Goal: Task Accomplishment & Management: Complete application form

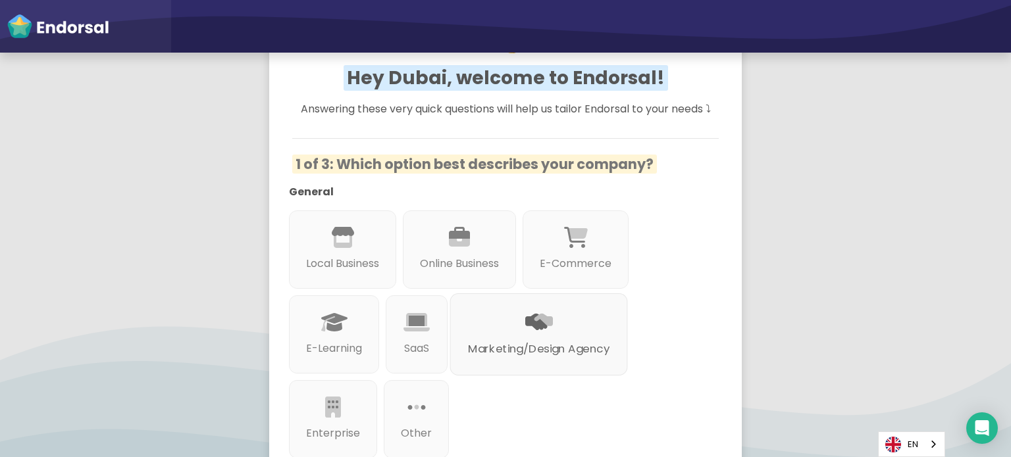
scroll to position [247, 0]
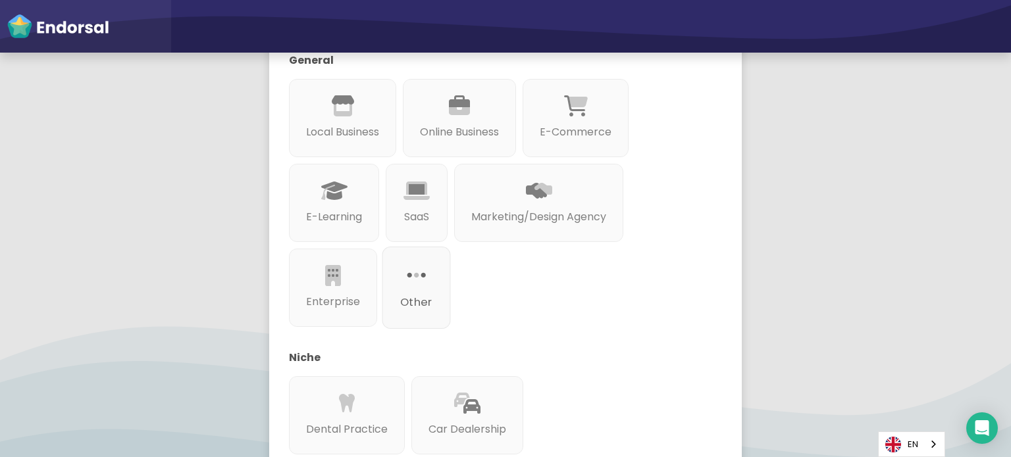
click at [410, 289] on div at bounding box center [416, 291] width 32 height 7
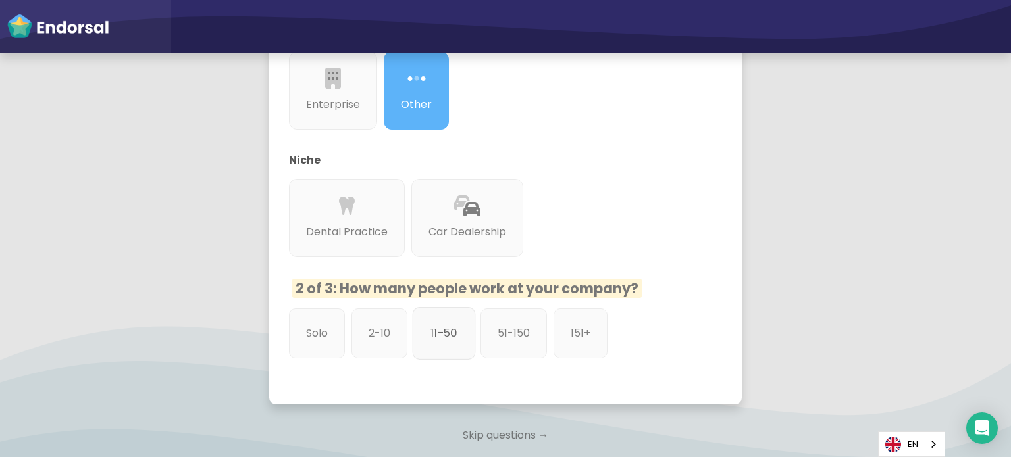
click at [445, 339] on p "11-50" at bounding box center [443, 333] width 27 height 16
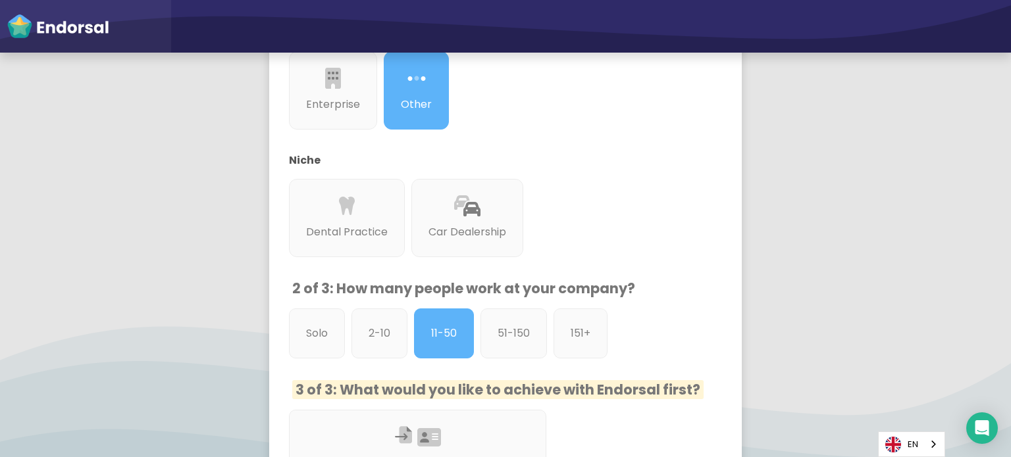
scroll to position [642, 0]
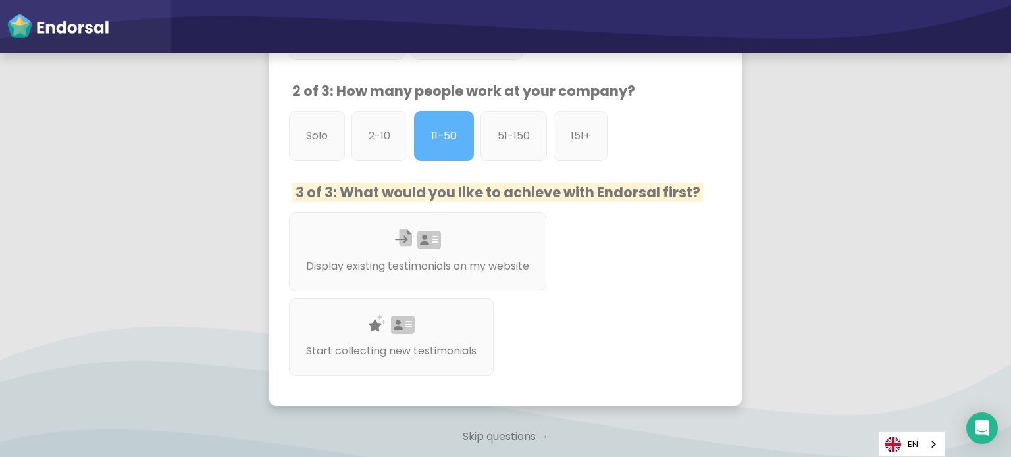
click at [513, 436] on p "Skip questions →" at bounding box center [505, 436] width 473 height 29
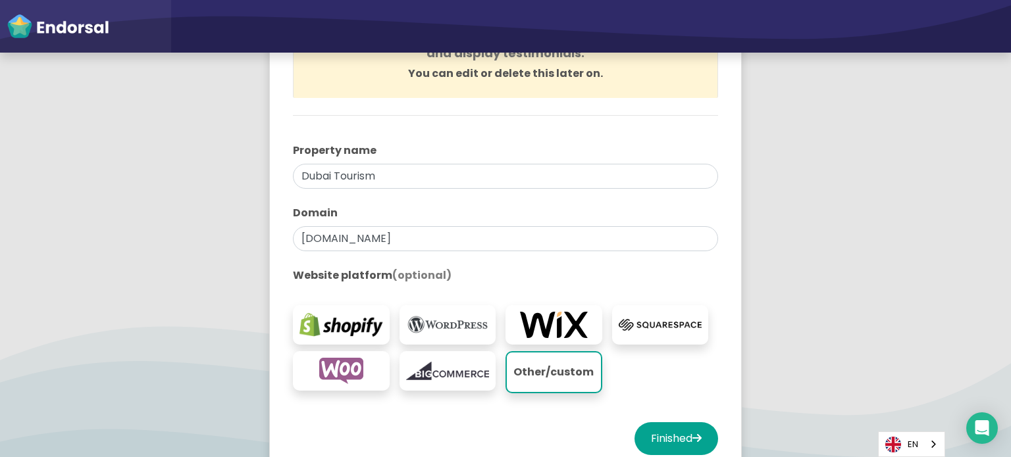
scroll to position [322, 0]
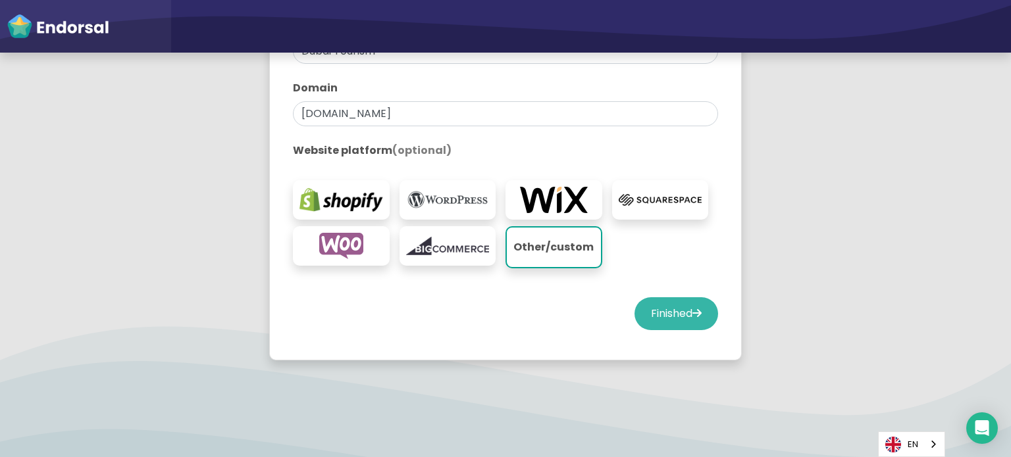
click at [702, 310] on button "Finished" at bounding box center [676, 313] width 84 height 33
select select "14"
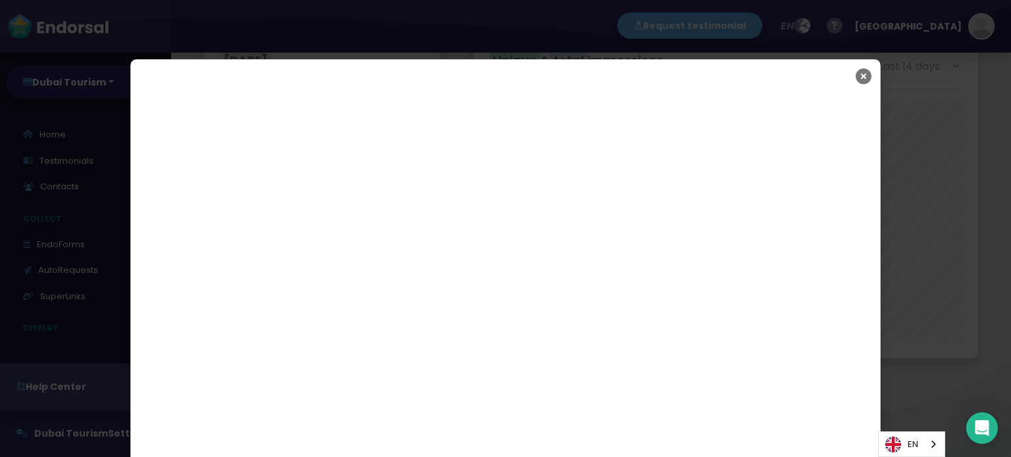
click at [858, 74] on icon "Close" at bounding box center [864, 76] width 16 height 33
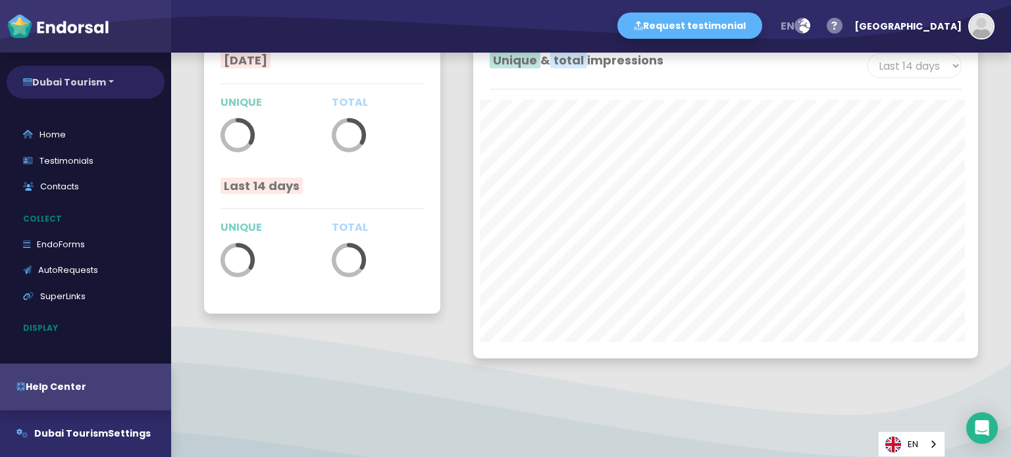
click at [40, 84] on button "Dubai Tourism" at bounding box center [86, 82] width 158 height 33
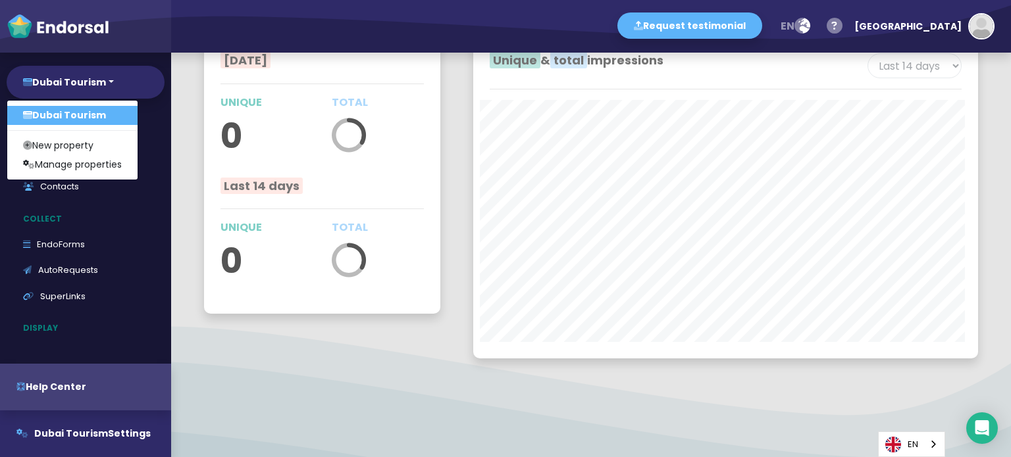
click at [63, 115] on link "Dubai Tourism" at bounding box center [72, 115] width 130 height 19
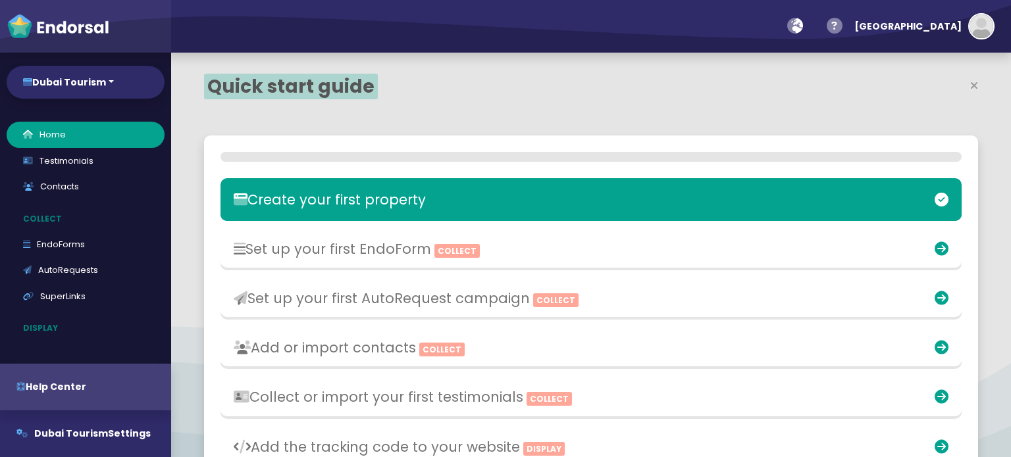
select select "14"
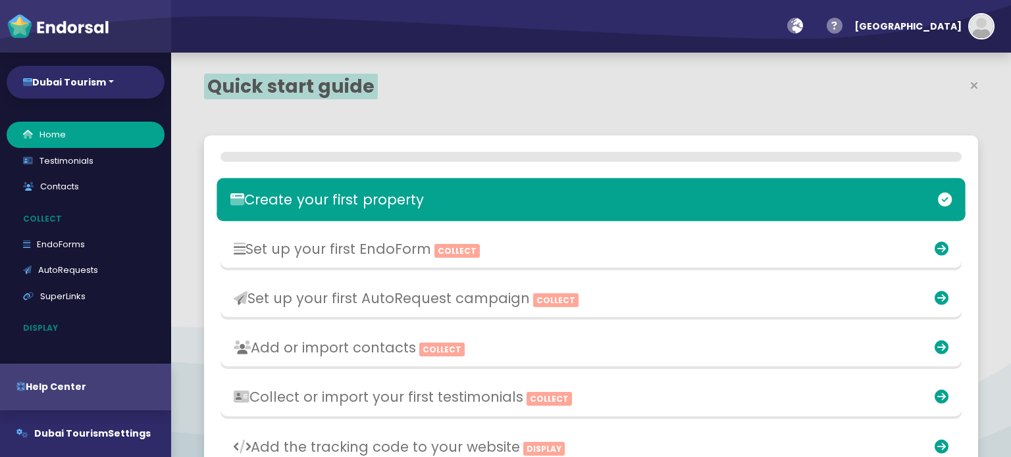
click at [386, 199] on h3 "Create your first property" at bounding box center [468, 199] width 477 height 16
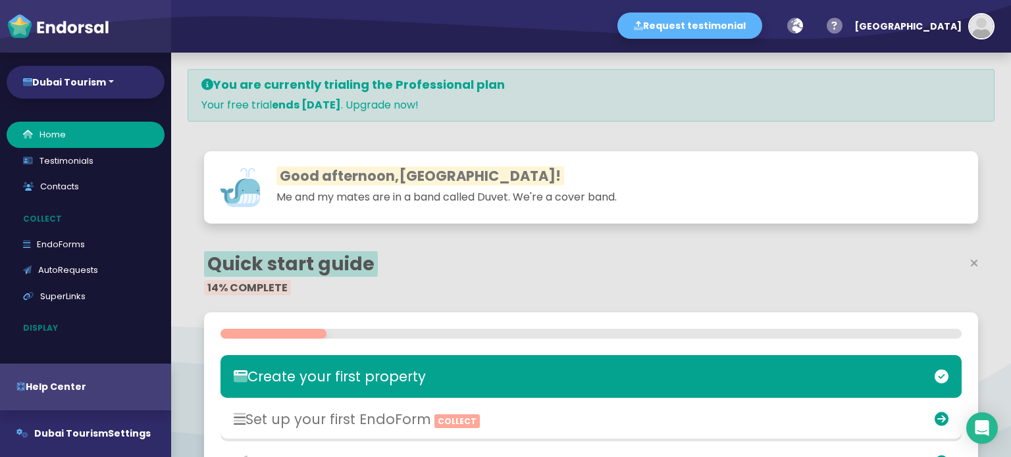
scroll to position [263, 0]
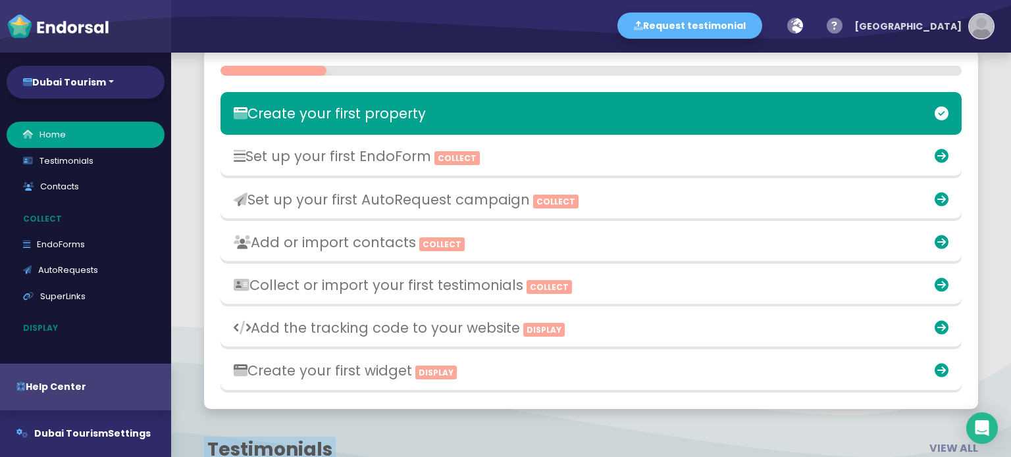
click at [961, 30] on div "[GEOGRAPHIC_DATA]" at bounding box center [907, 26] width 107 height 39
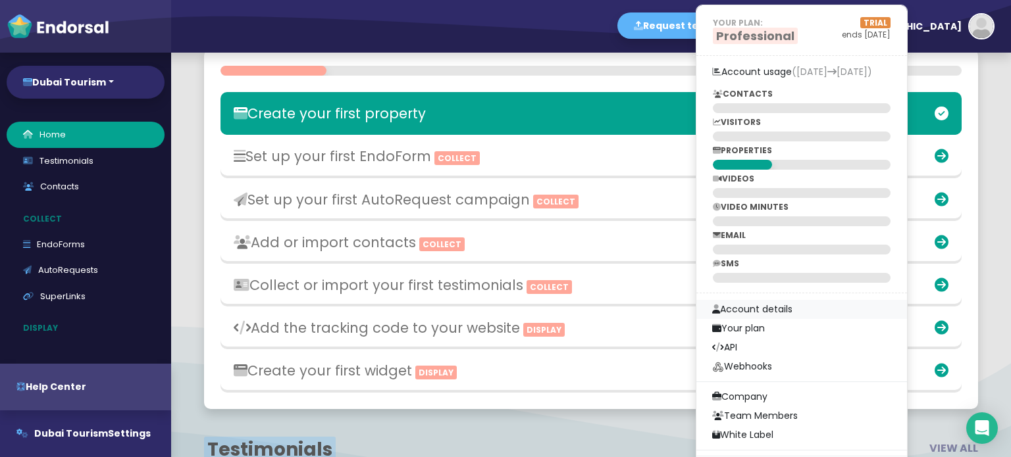
click at [831, 309] on link "Account details" at bounding box center [801, 309] width 211 height 19
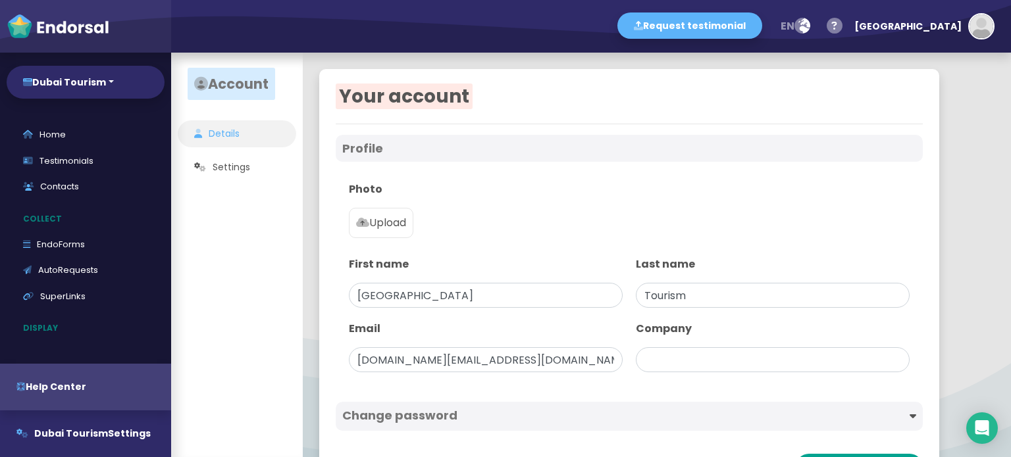
scroll to position [55, 0]
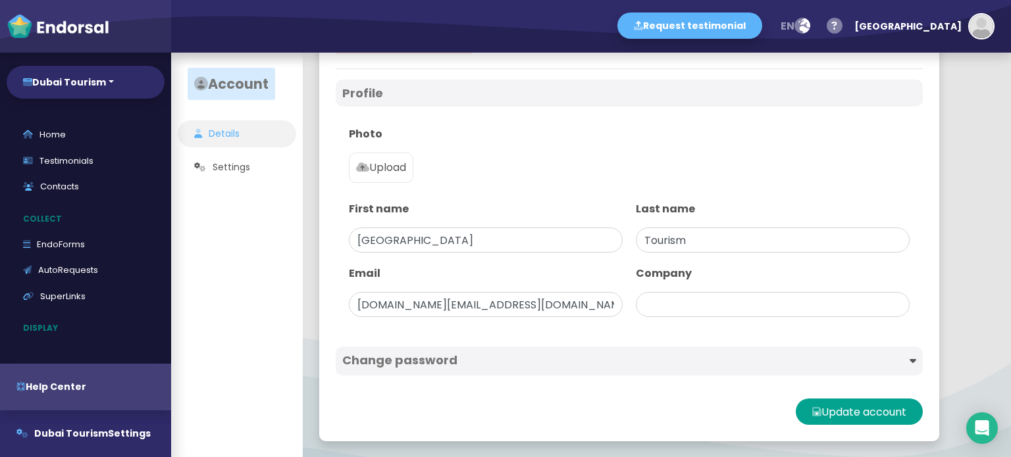
type input "Dubai Tourism"
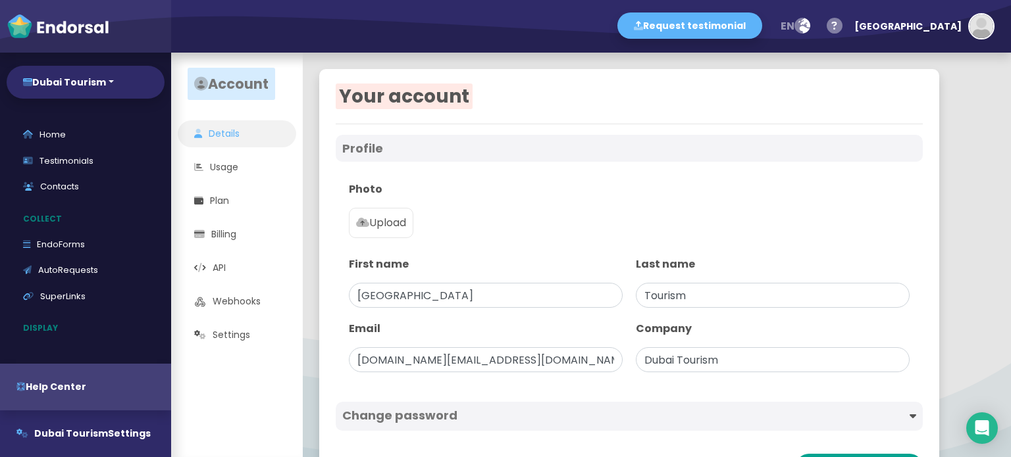
click at [400, 222] on p "Upload" at bounding box center [381, 223] width 50 height 16
click at [0, 0] on input "Upload" at bounding box center [0, 0] width 0 height 0
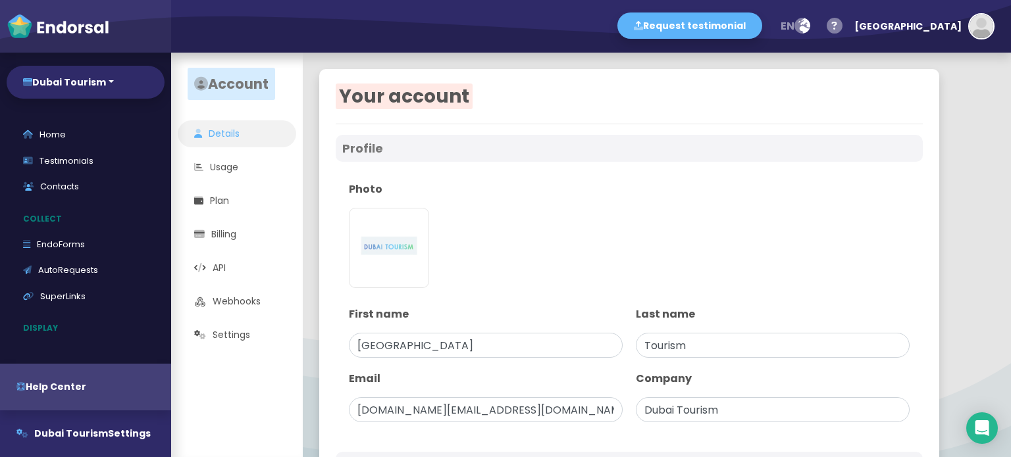
scroll to position [105, 0]
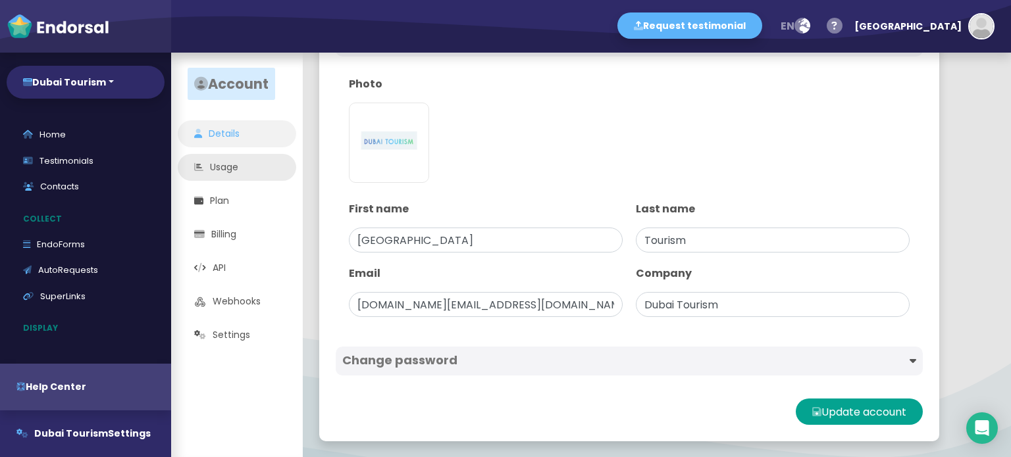
click at [229, 168] on link "Usage" at bounding box center [237, 167] width 118 height 27
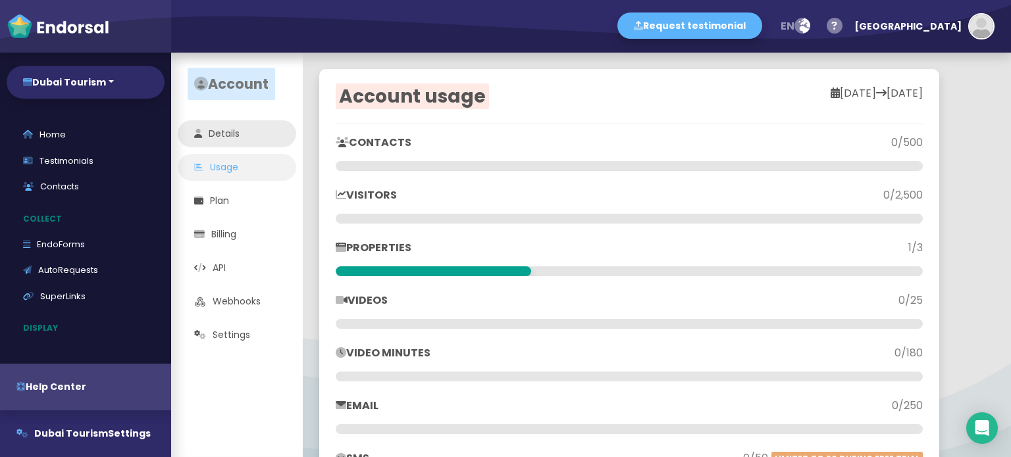
click at [232, 134] on link "Details" at bounding box center [237, 133] width 118 height 27
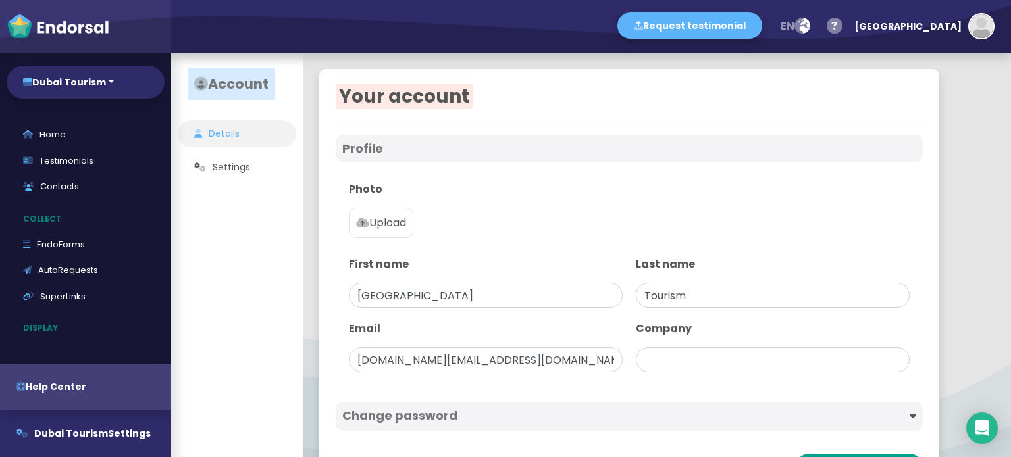
scroll to position [55, 0]
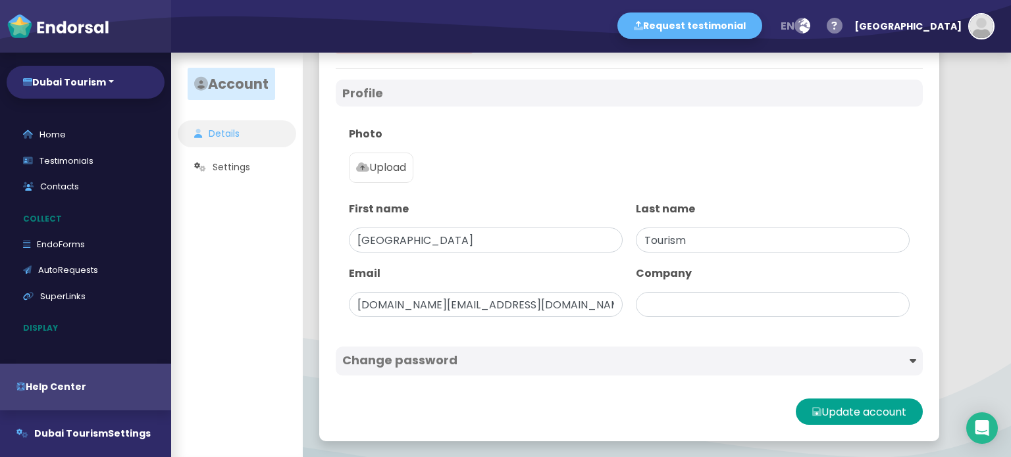
type input "Dubai Tourism"
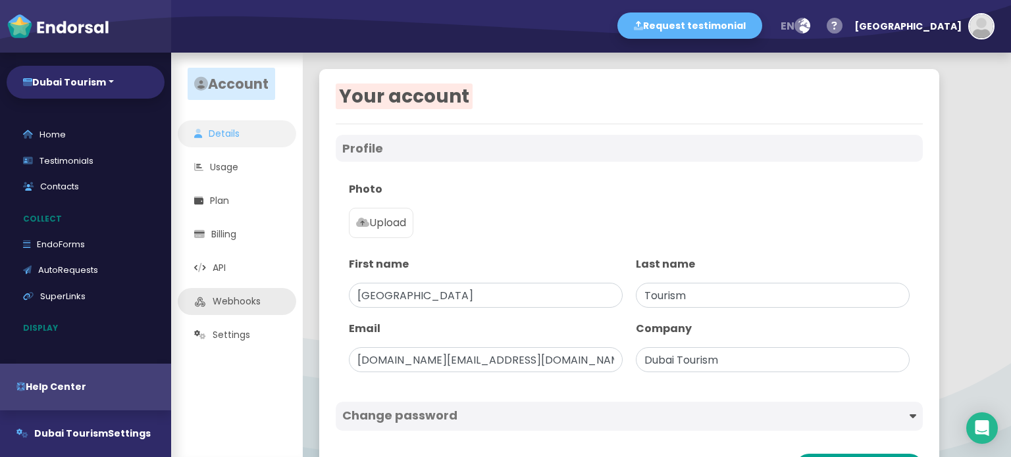
click at [242, 308] on link "Webhooks" at bounding box center [237, 301] width 118 height 27
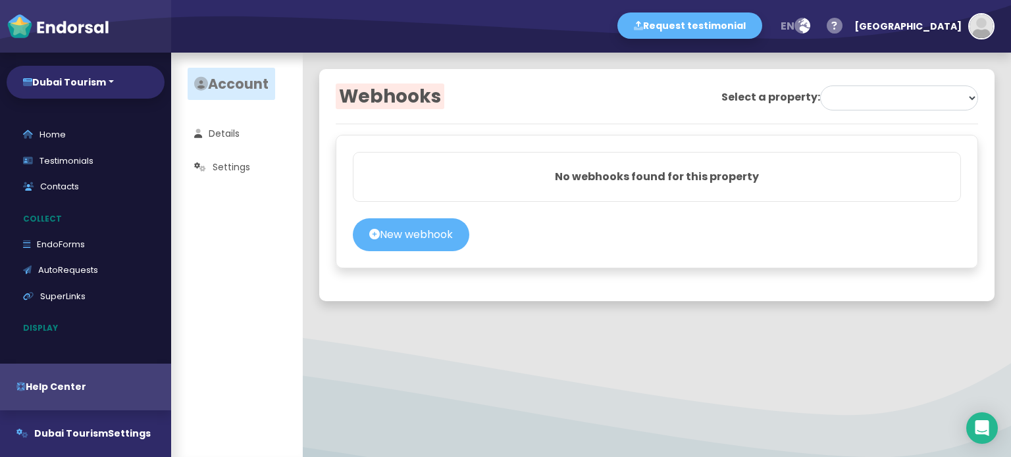
select select "68d26513ee5ad8684b90fe46"
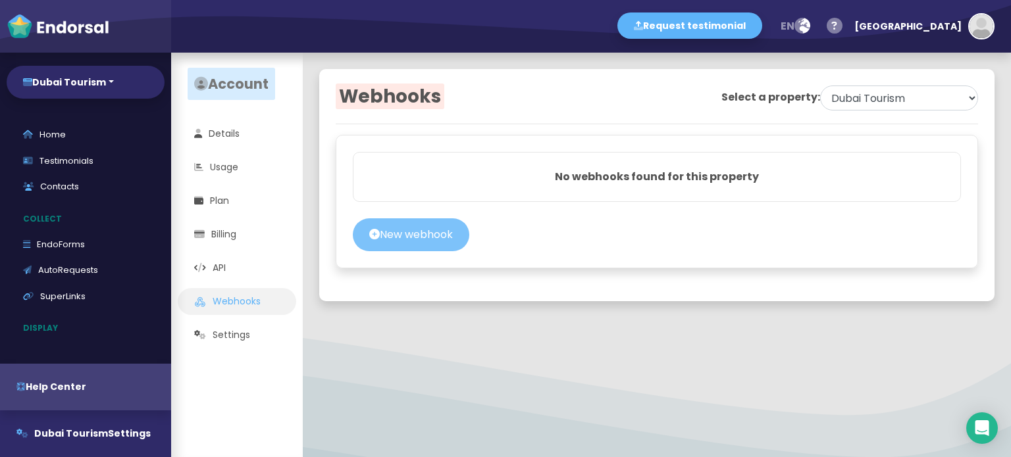
click at [445, 231] on button "New webhook" at bounding box center [411, 234] width 116 height 33
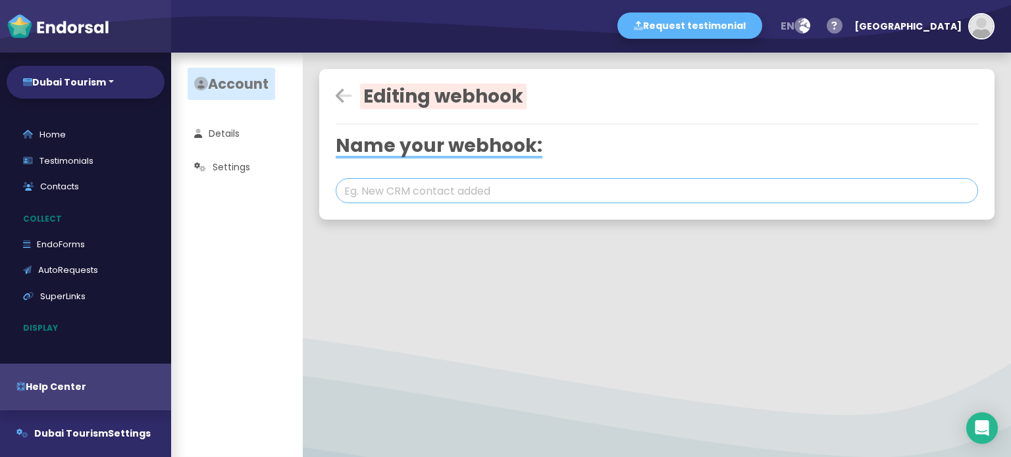
click at [434, 192] on input "text" at bounding box center [657, 190] width 642 height 25
paste input "TravelDubai@12"
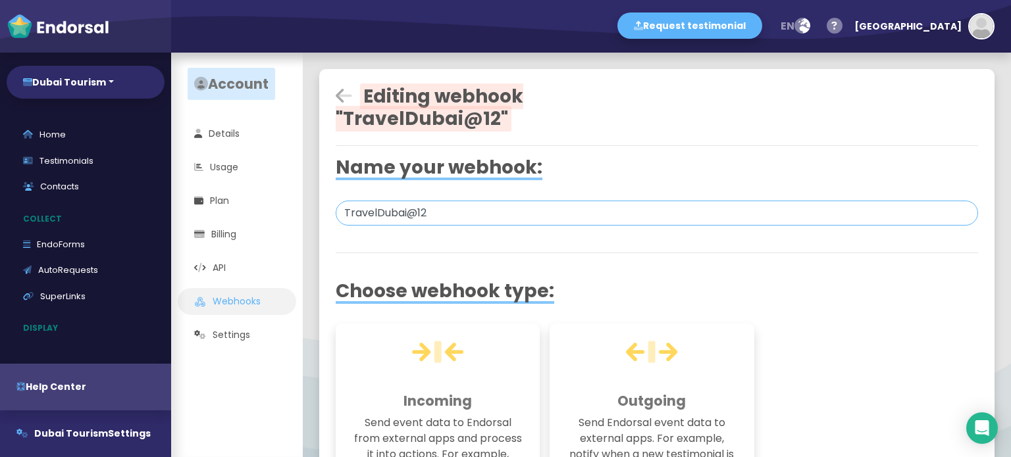
paste input "Dubai Tourism"
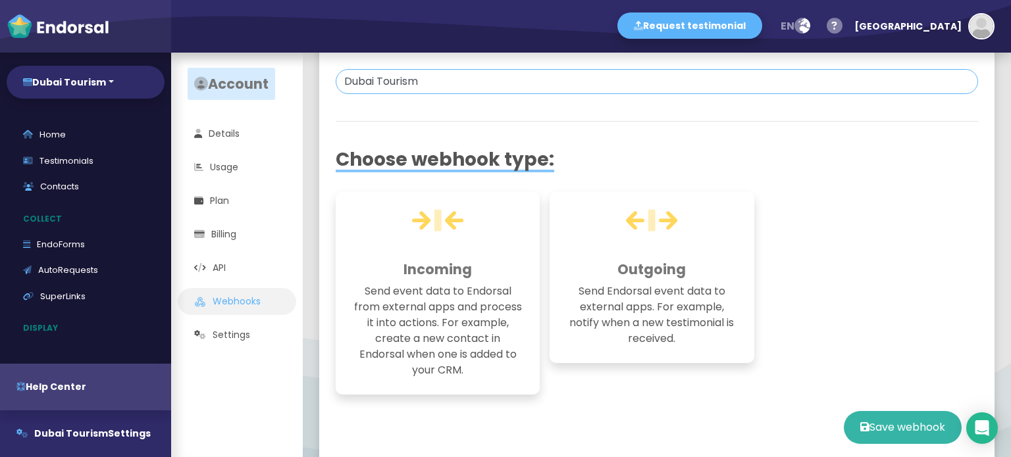
type input "Dubai Tourism"
click at [916, 429] on button "Save webhook" at bounding box center [903, 427] width 118 height 33
click at [434, 289] on p "Send event data to Endorsal from external apps and process it into actions. For…" at bounding box center [437, 331] width 171 height 95
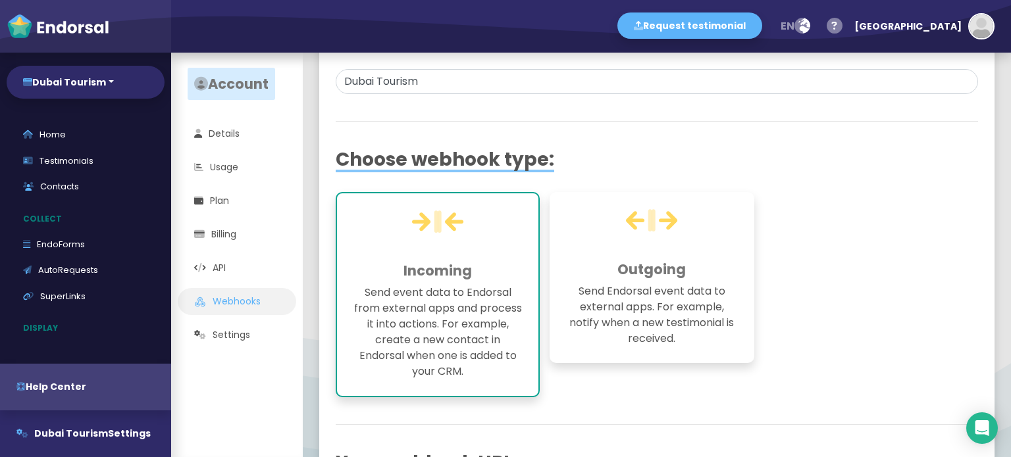
scroll to position [395, 0]
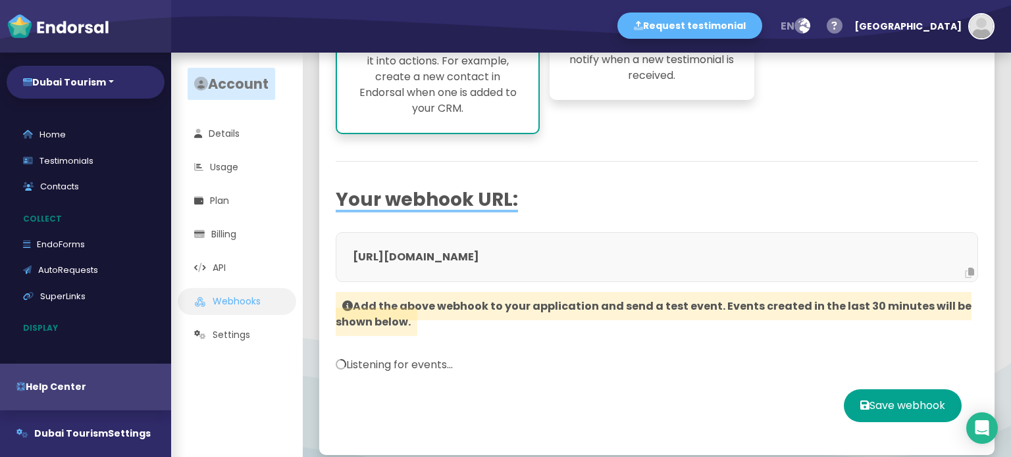
click at [463, 256] on p "[URL][DOMAIN_NAME]" at bounding box center [657, 257] width 608 height 16
click at [462, 257] on p "[URL][DOMAIN_NAME]" at bounding box center [657, 257] width 608 height 16
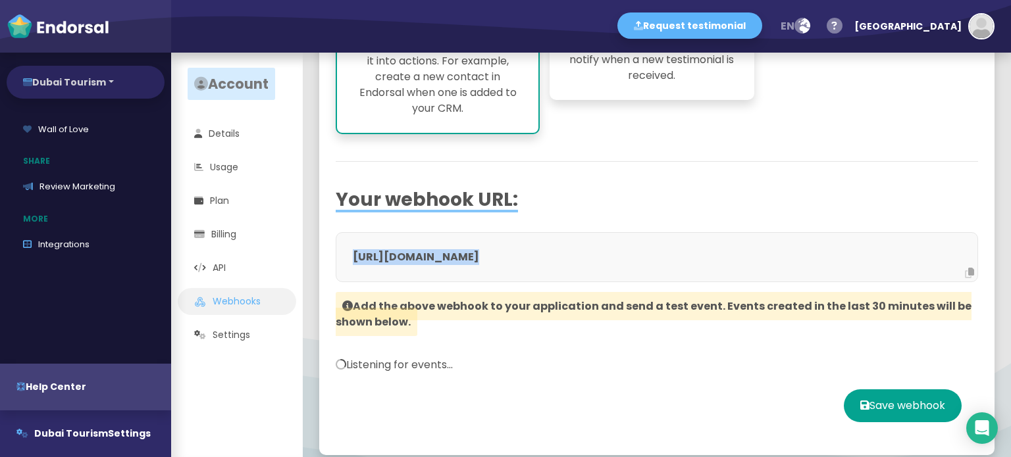
scroll to position [105, 0]
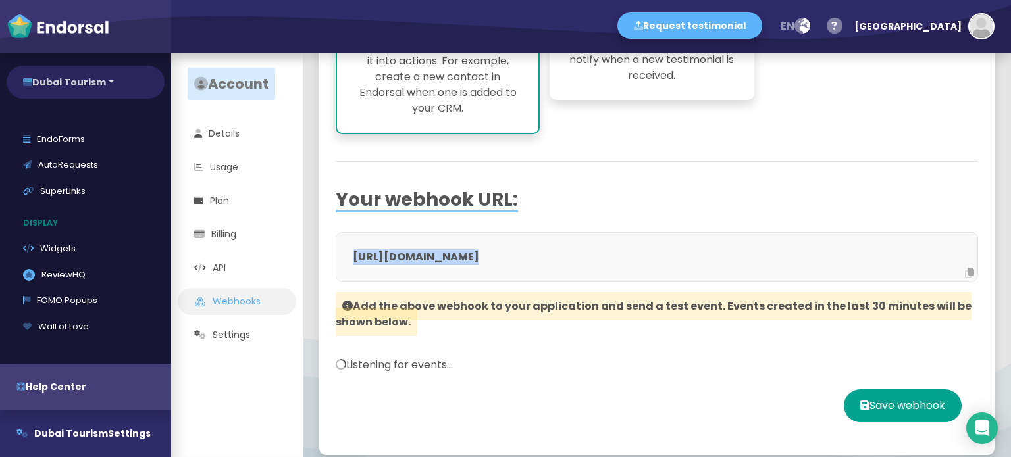
click at [82, 88] on button "Dubai Tourism" at bounding box center [86, 82] width 158 height 33
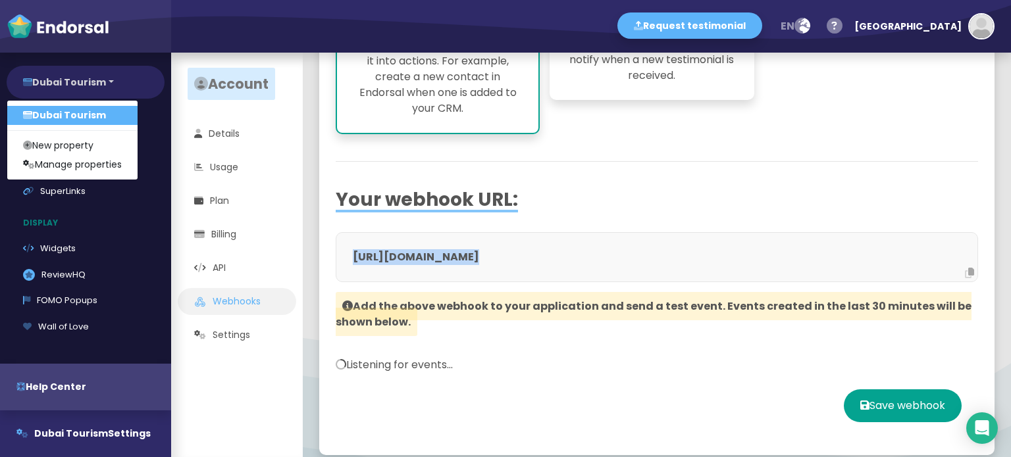
click at [82, 88] on button "Dubai Tourism" at bounding box center [86, 82] width 158 height 33
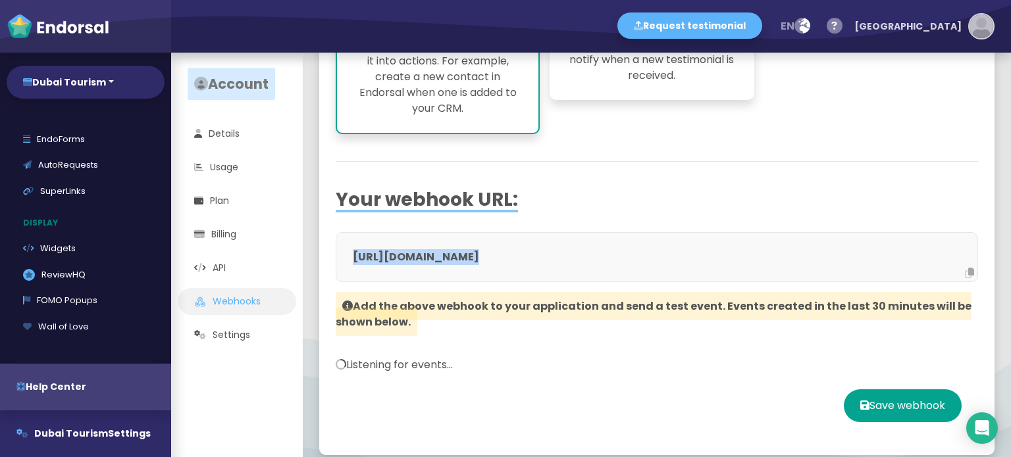
click at [959, 28] on div "[GEOGRAPHIC_DATA]" at bounding box center [907, 26] width 107 height 39
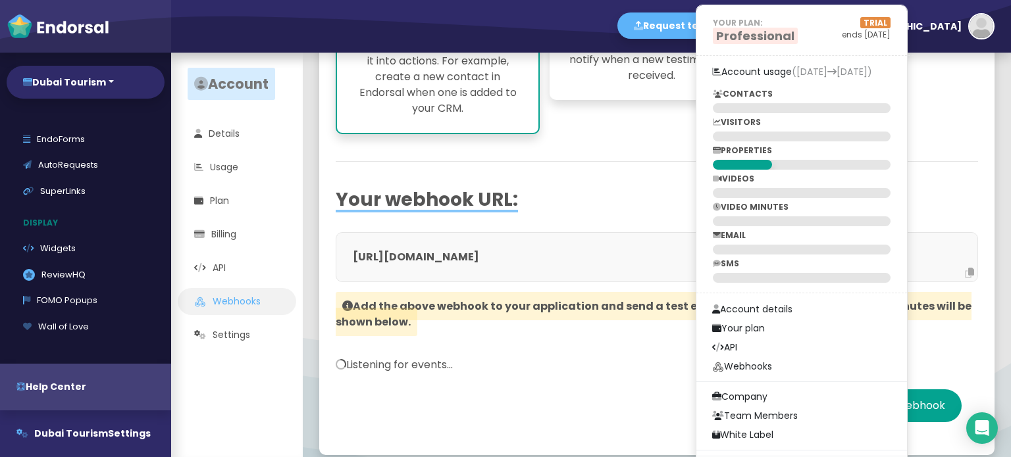
click at [688, 147] on div at bounding box center [657, 142] width 642 height 16
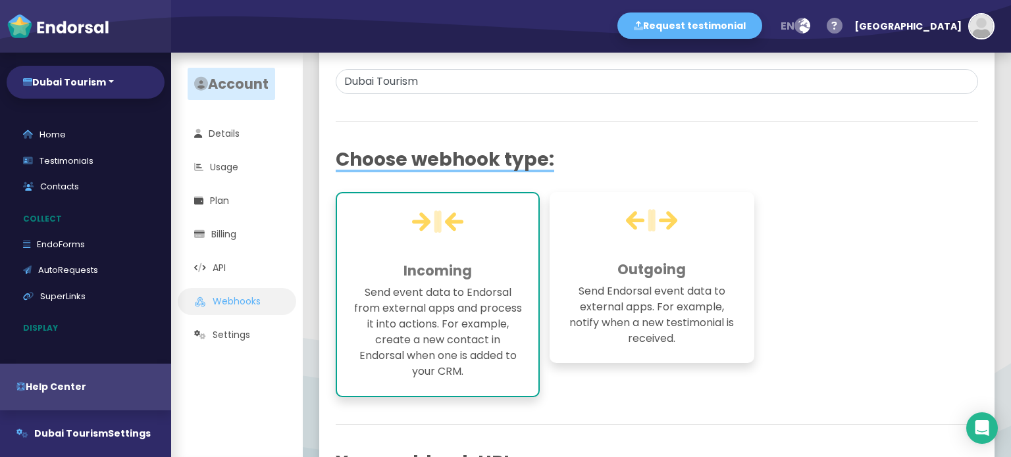
scroll to position [0, 0]
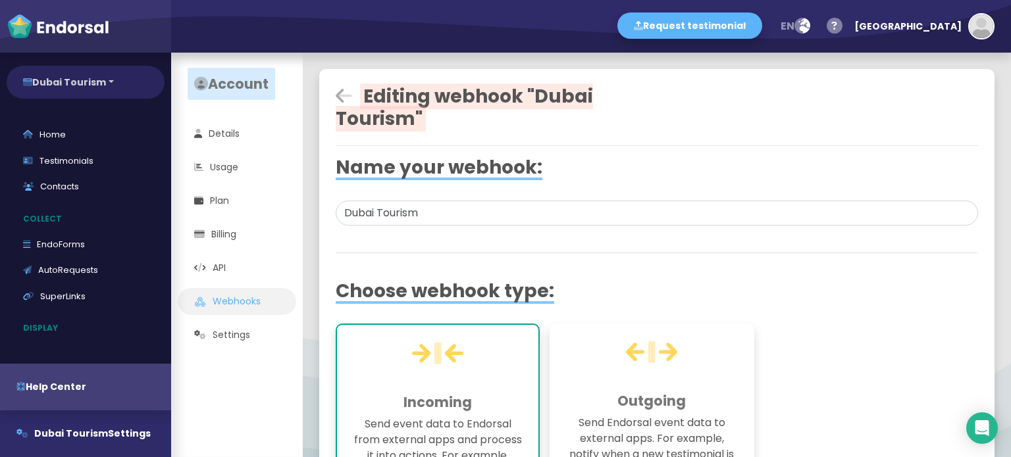
click at [86, 82] on button "Dubai Tourism" at bounding box center [86, 82] width 158 height 33
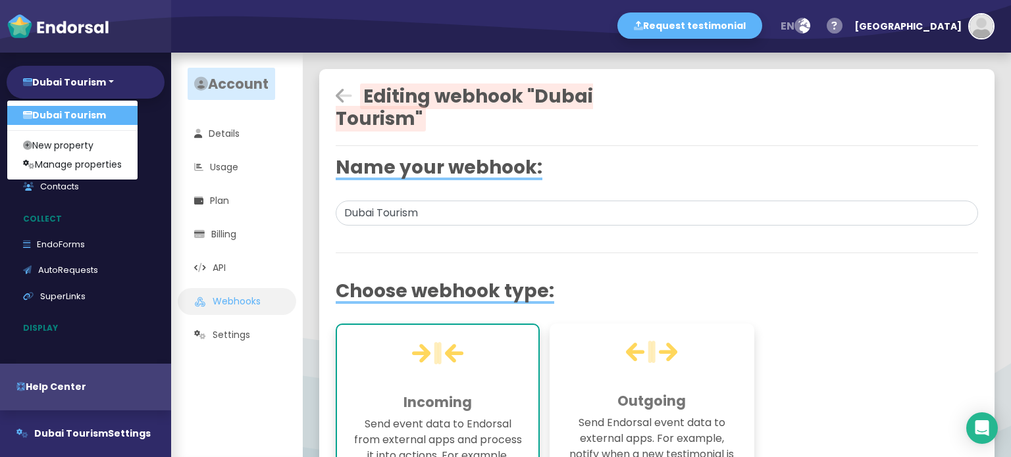
click at [85, 109] on link "Dubai Tourism" at bounding box center [72, 115] width 130 height 19
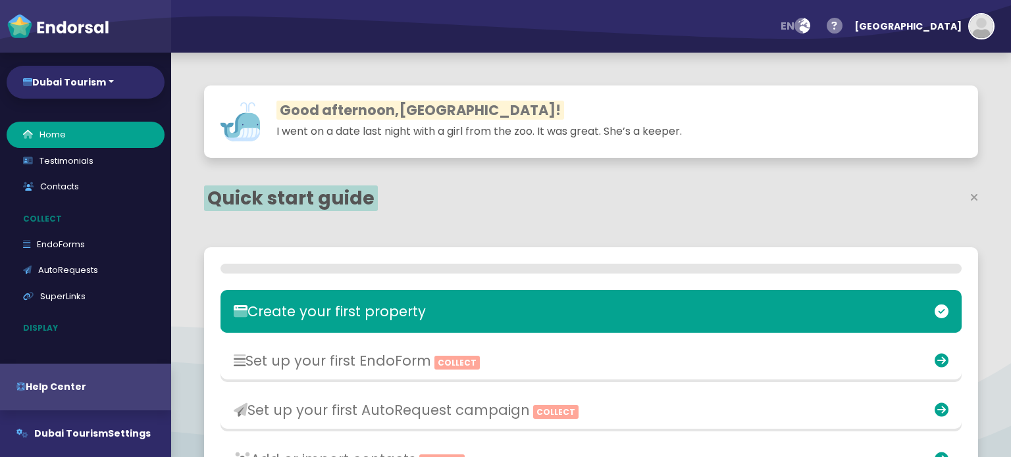
select select "14"
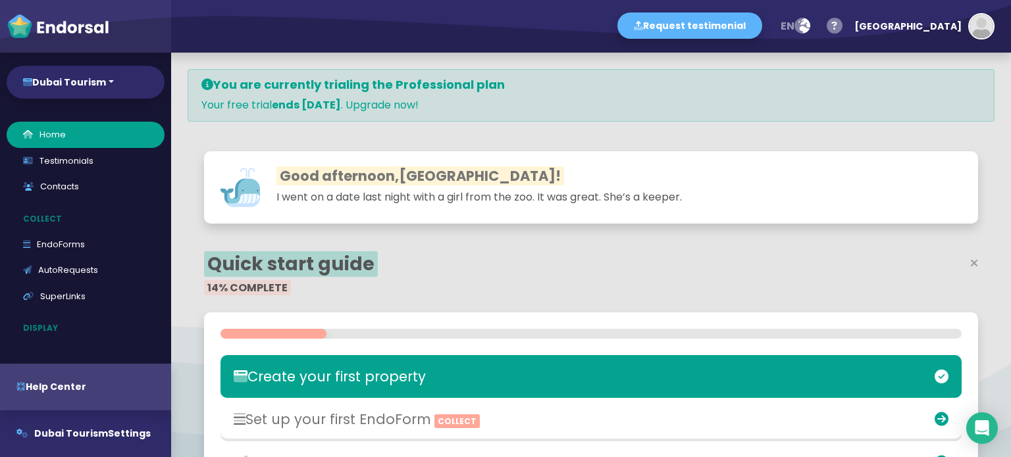
click at [304, 256] on span "Quick start guide" at bounding box center [291, 264] width 174 height 26
click at [431, 240] on div "Good afternoon, [GEOGRAPHIC_DATA] ! I went on a date last night with a girl fro…" at bounding box center [591, 191] width 807 height 112
click at [106, 160] on link "Testimonials" at bounding box center [86, 161] width 158 height 26
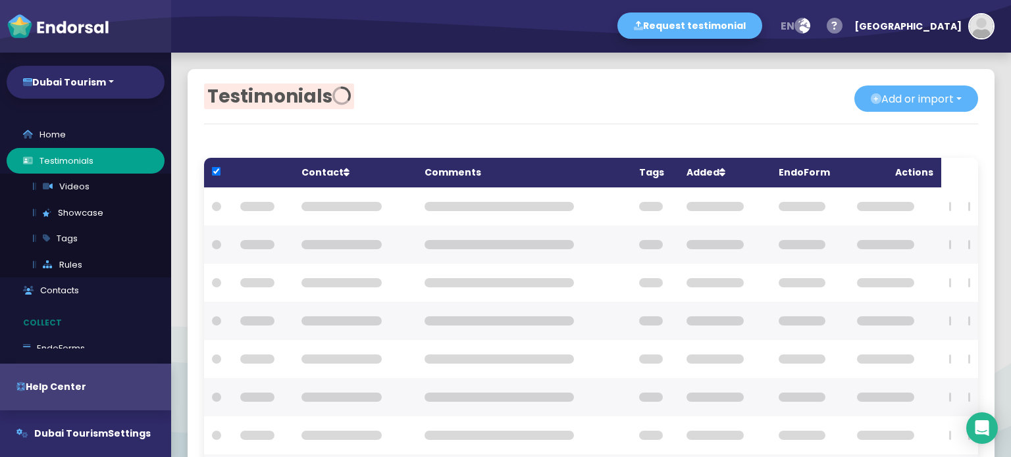
checkbox input "true"
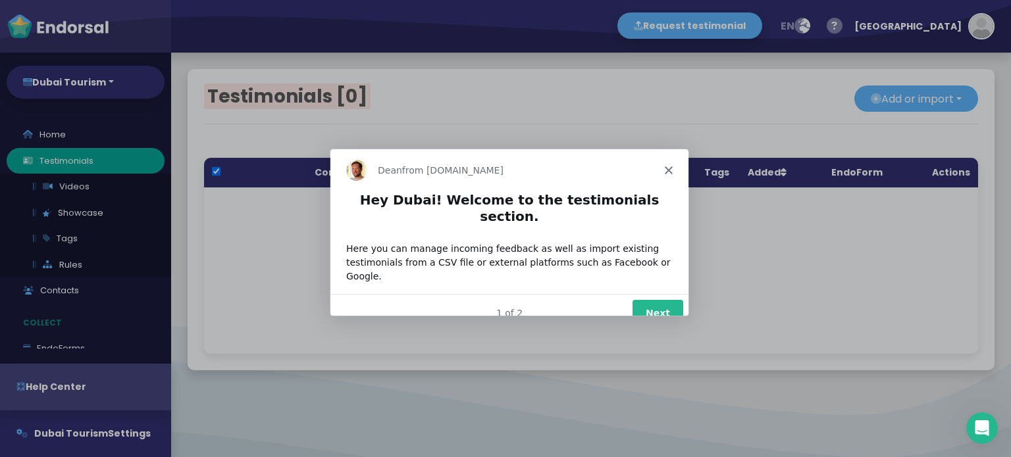
click at [664, 169] on icon "Close" at bounding box center [668, 170] width 8 height 8
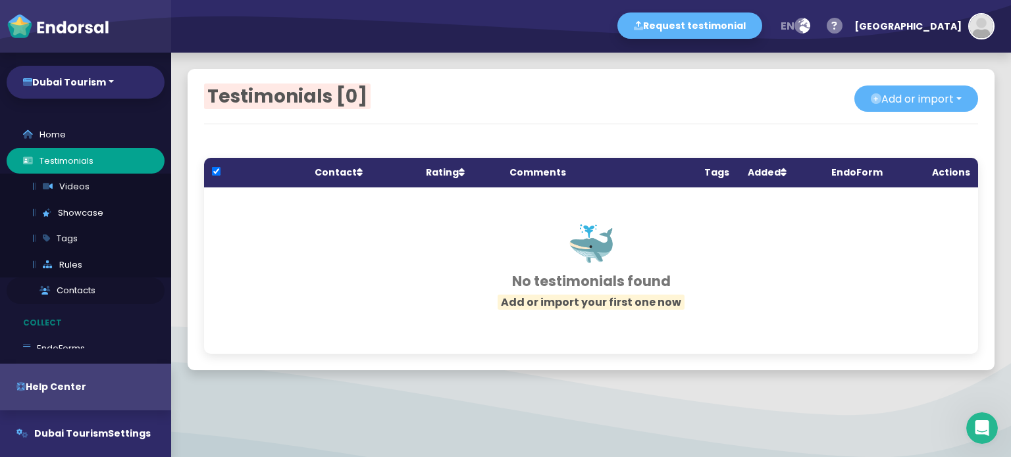
click at [63, 292] on link "Contacts" at bounding box center [86, 291] width 158 height 26
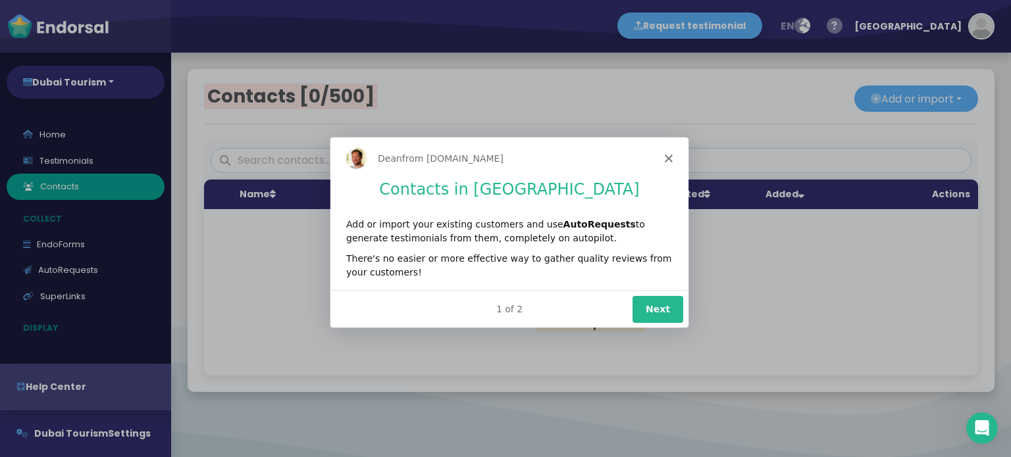
click at [667, 155] on icon "Close" at bounding box center [668, 157] width 8 height 8
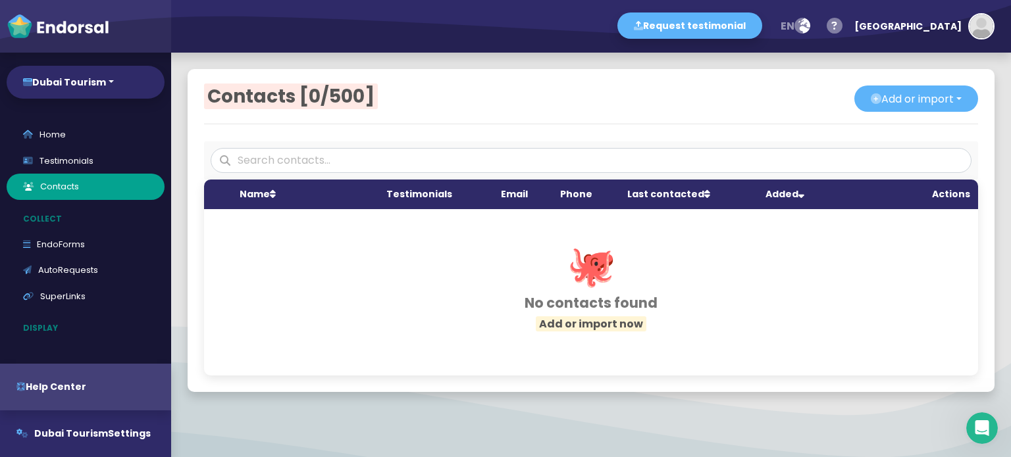
scroll to position [16, 0]
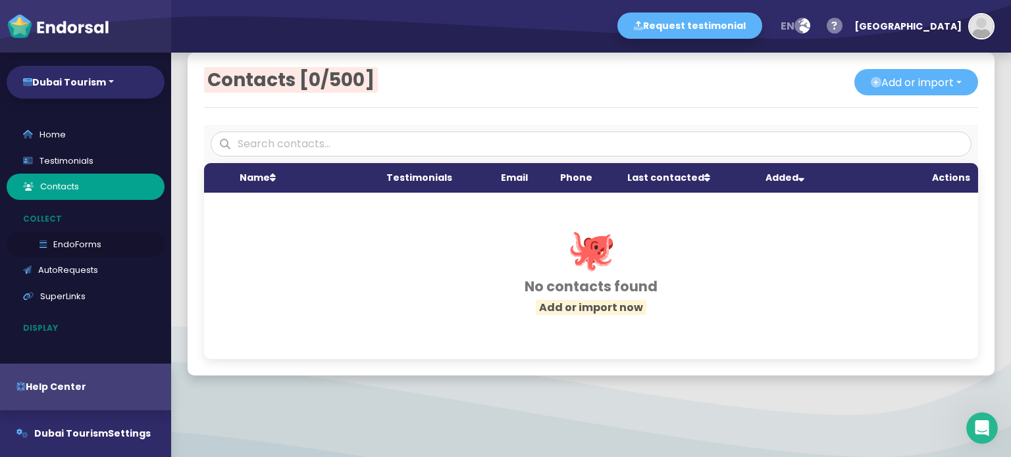
click at [70, 245] on link "EndoForms" at bounding box center [86, 245] width 158 height 26
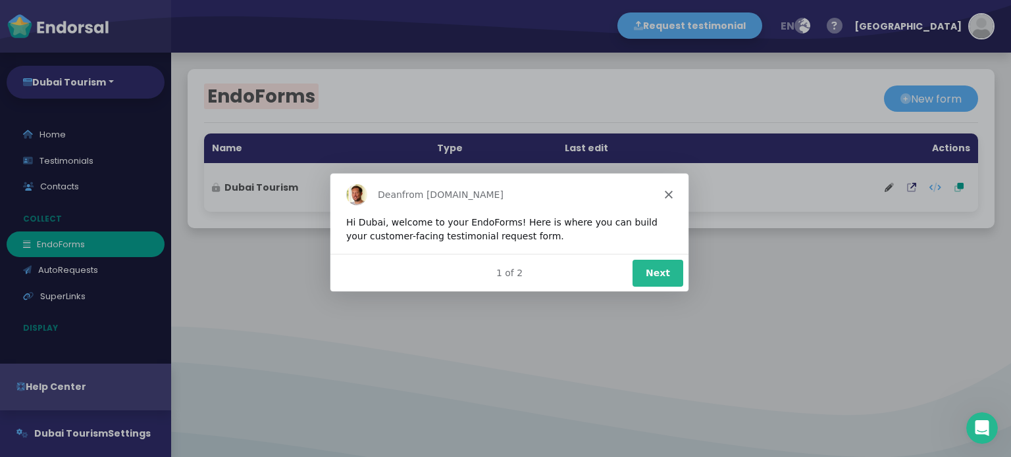
click at [669, 195] on icon "Close" at bounding box center [668, 194] width 8 height 8
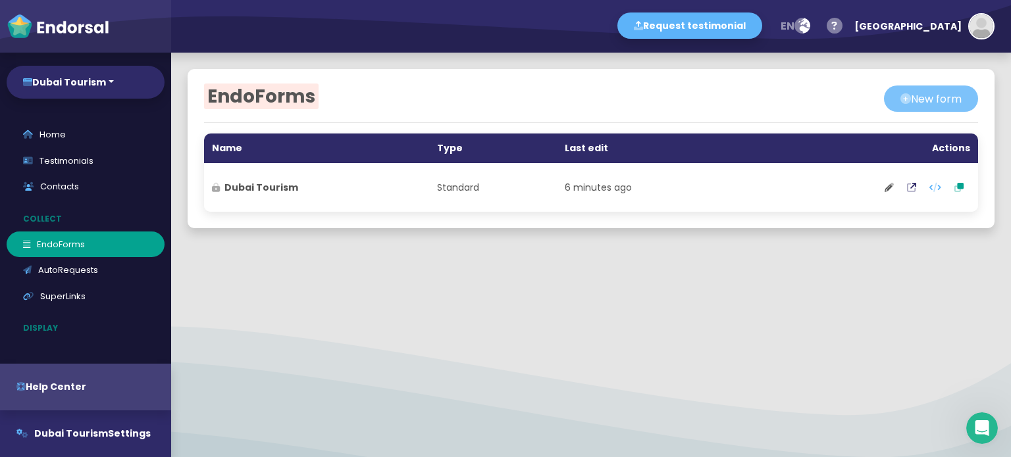
click at [905, 102] on button "New form" at bounding box center [931, 99] width 94 height 26
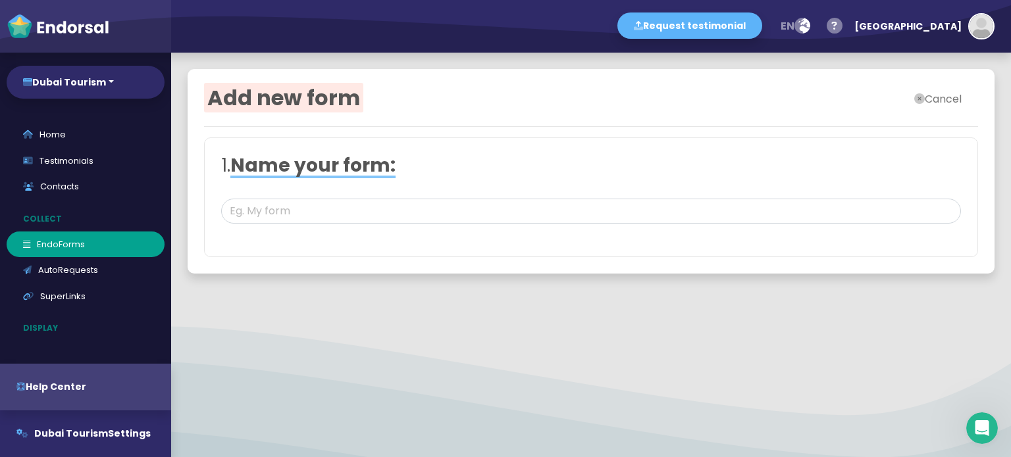
click at [919, 97] on button "Cancel" at bounding box center [938, 99] width 80 height 26
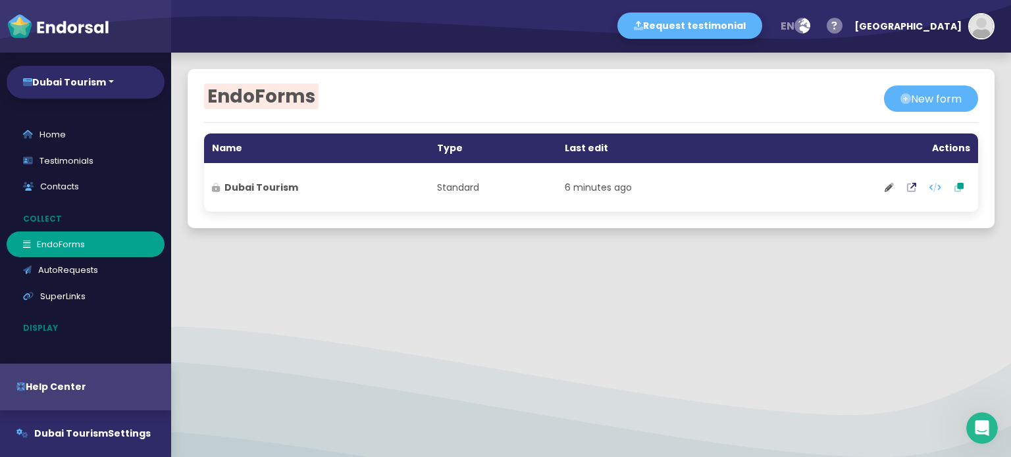
click at [265, 182] on strong "Dubai Tourism" at bounding box center [261, 187] width 74 height 13
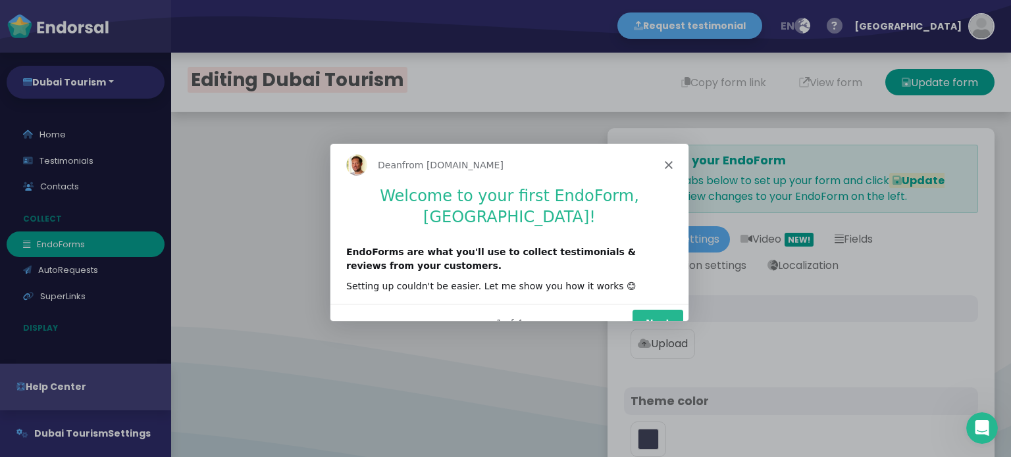
type input "#5DB3F9"
click at [670, 162] on polygon "Close" at bounding box center [668, 165] width 8 height 8
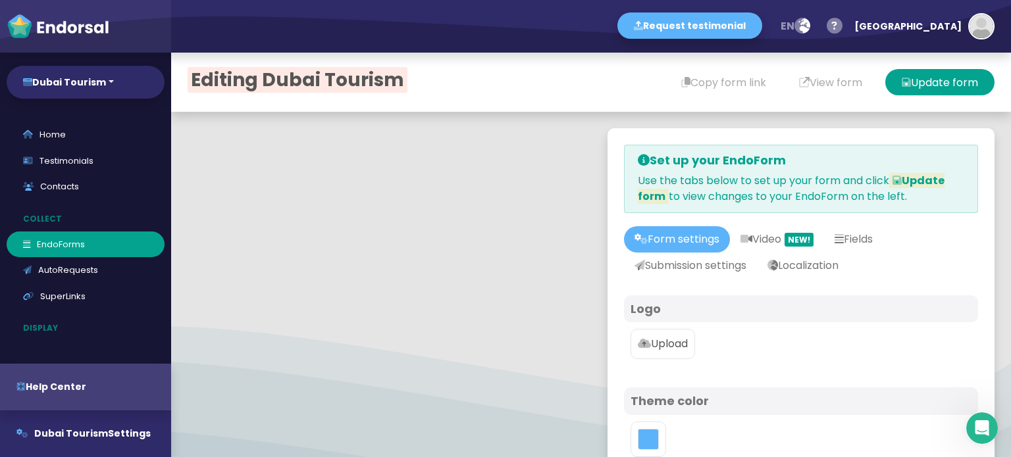
scroll to position [197, 0]
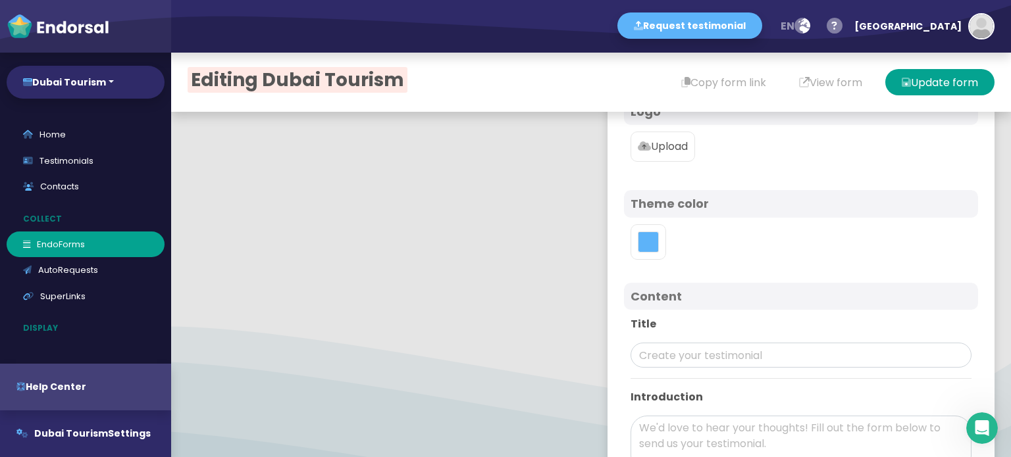
click at [663, 150] on p "Upload" at bounding box center [663, 147] width 50 height 16
click at [0, 0] on input "Upload" at bounding box center [0, 0] width 0 height 0
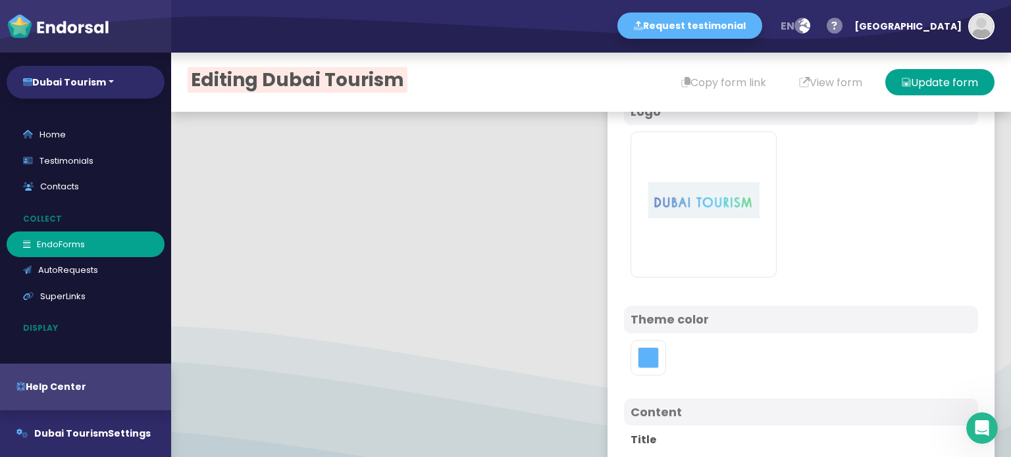
scroll to position [395, 0]
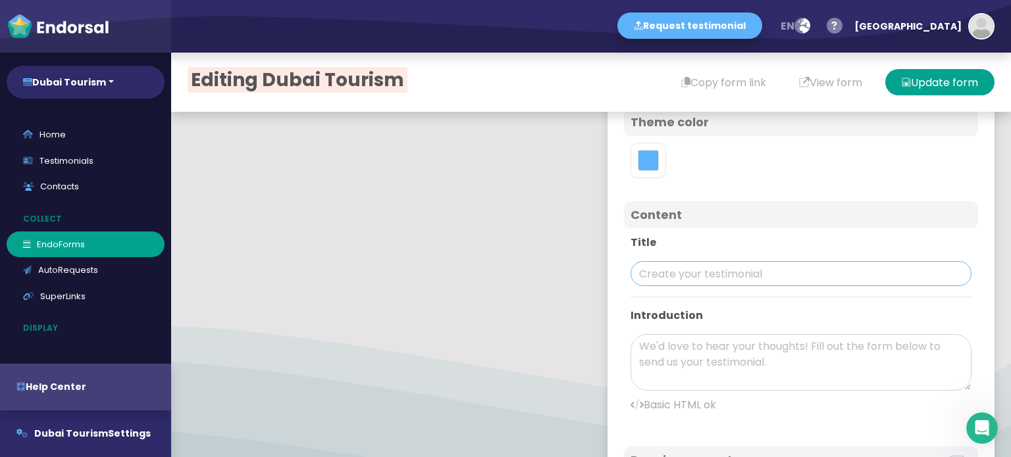
click at [679, 273] on input "text" at bounding box center [800, 273] width 341 height 25
paste input "Dubai Tourism"
type input "Dubai Tourism"
click at [664, 352] on textarea at bounding box center [800, 362] width 341 height 57
paste textarea "At Dubai Tourism uk, we believe every journey to Dubai should be filled with un…"
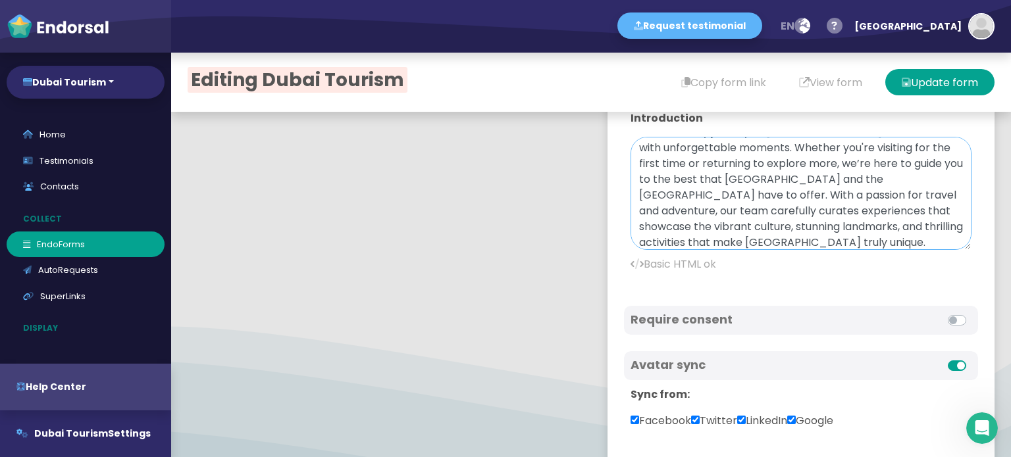
scroll to position [0, 0]
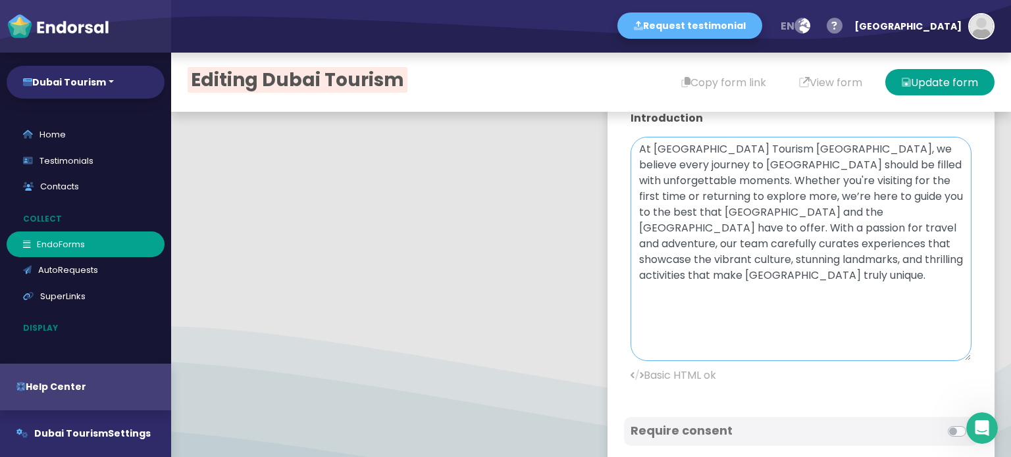
drag, startPoint x: 950, startPoint y: 186, endPoint x: 834, endPoint y: 263, distance: 138.5
click at [949, 349] on textarea "At Dubai Tourism uk, we believe every journey to Dubai should be filled with un…" at bounding box center [800, 249] width 341 height 224
click at [642, 147] on textarea "At Dubai Tourism uk, we believe every journey to Dubai should be filled with un…" at bounding box center [800, 246] width 341 height 219
paste textarea "<a href="https://kenyatanzaniasafari.com/"><b>"
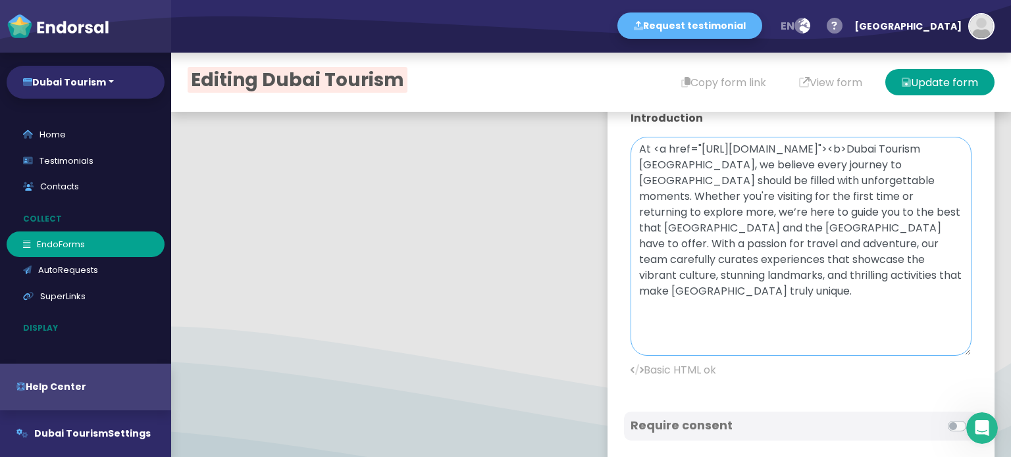
click at [671, 167] on textarea "At <a href="https://kenyatanzaniasafari.com/"><b>Dubai Tourism uk, we believe e…" at bounding box center [800, 246] width 341 height 219
paste textarea "</b></a>"
drag, startPoint x: 688, startPoint y: 147, endPoint x: 867, endPoint y: 141, distance: 179.1
click at [867, 141] on textarea "At <a href="https://kenyatanzaniasafari.com/"><b>Dubai Tourism</b></a> uk, we b…" at bounding box center [800, 246] width 341 height 219
paste textarea "dubaitourism.uk"
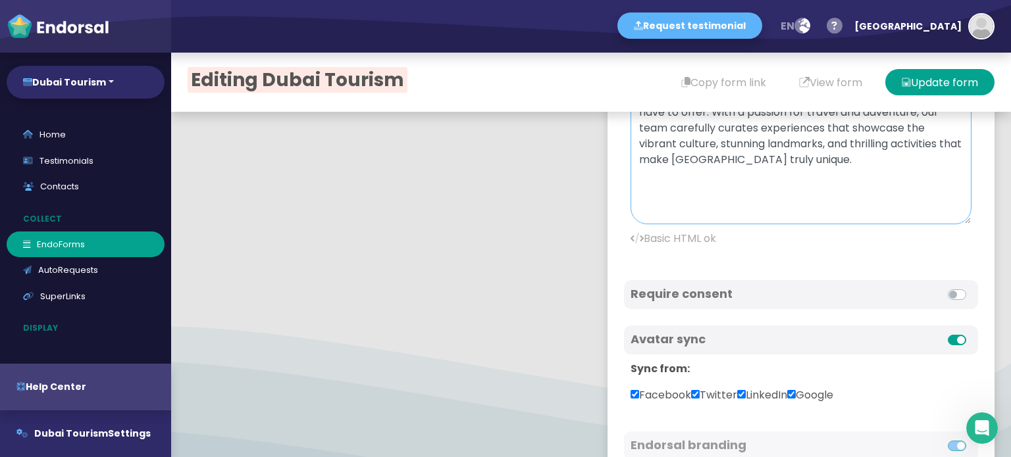
scroll to position [923, 0]
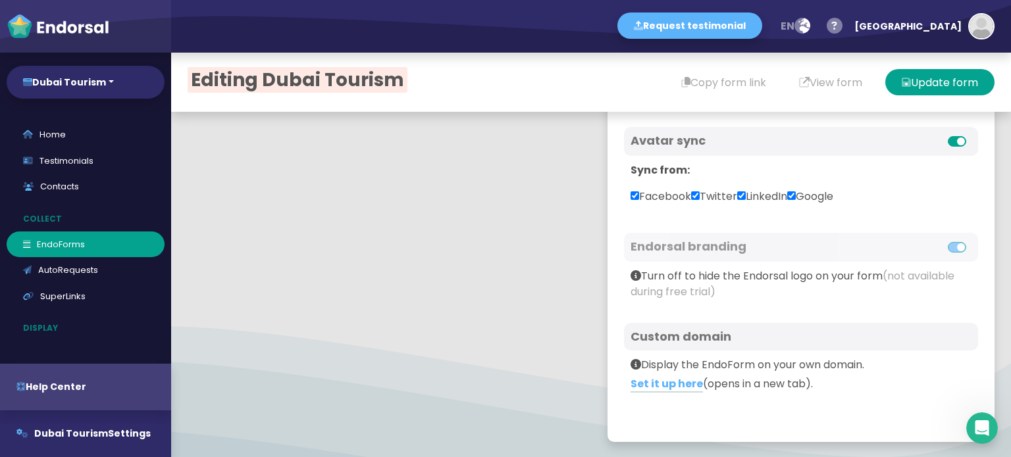
type textarea "At <a href="https://dubaitourism.uk/"><b>Dubai Tourism</b></a> uk, we believe e…"
click at [932, 86] on button "Update form" at bounding box center [939, 82] width 109 height 26
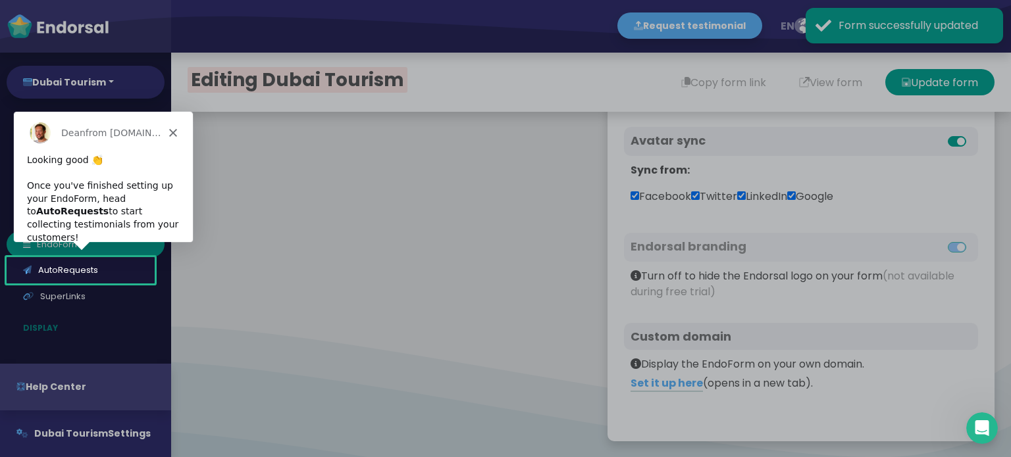
scroll to position [0, 0]
click at [174, 127] on div "Dean from Endorsal.io" at bounding box center [102, 132] width 179 height 42
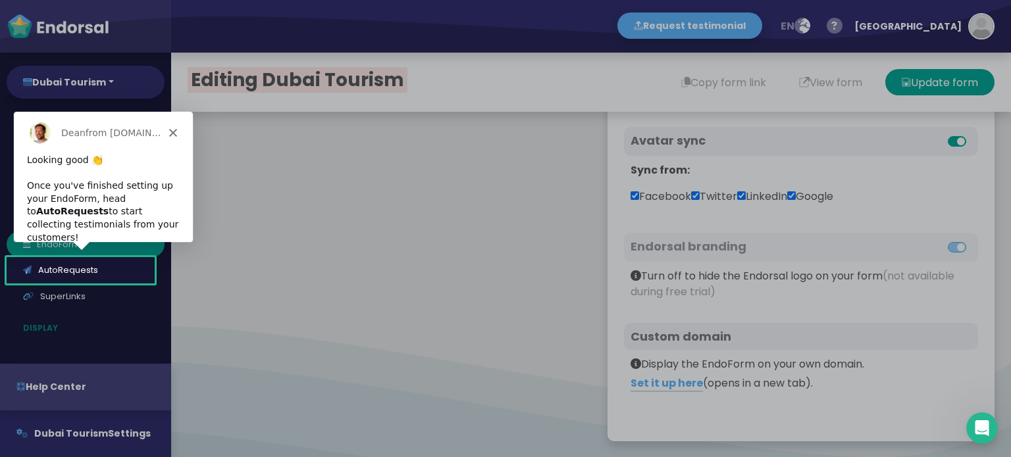
click at [174, 136] on div "Dean from Endorsal.io" at bounding box center [102, 132] width 179 height 42
click at [173, 131] on polygon "Close" at bounding box center [172, 132] width 8 height 8
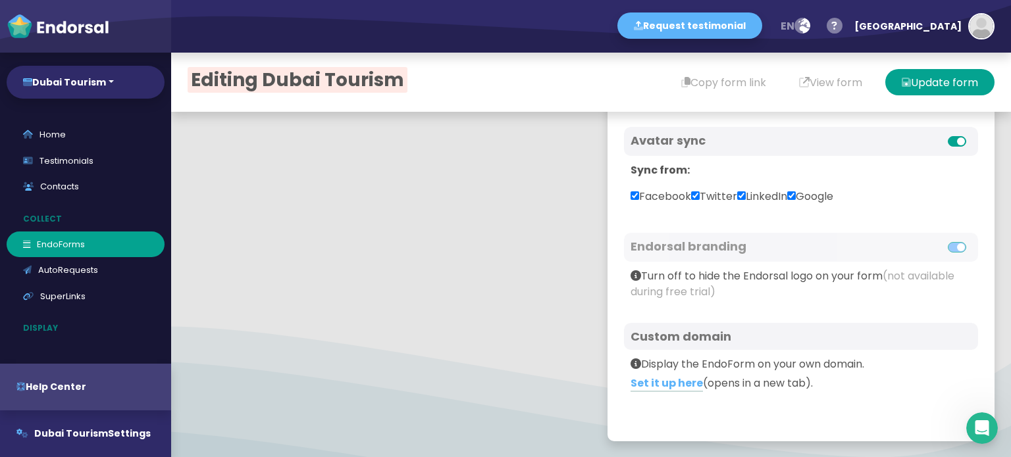
scroll to position [578, 0]
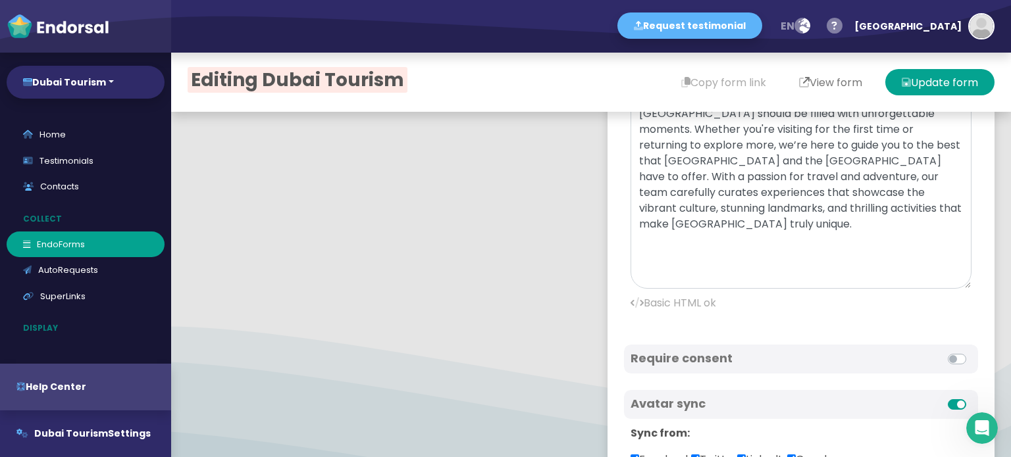
click at [808, 85] on button "View form" at bounding box center [830, 82] width 96 height 26
